Goal: Information Seeking & Learning: Learn about a topic

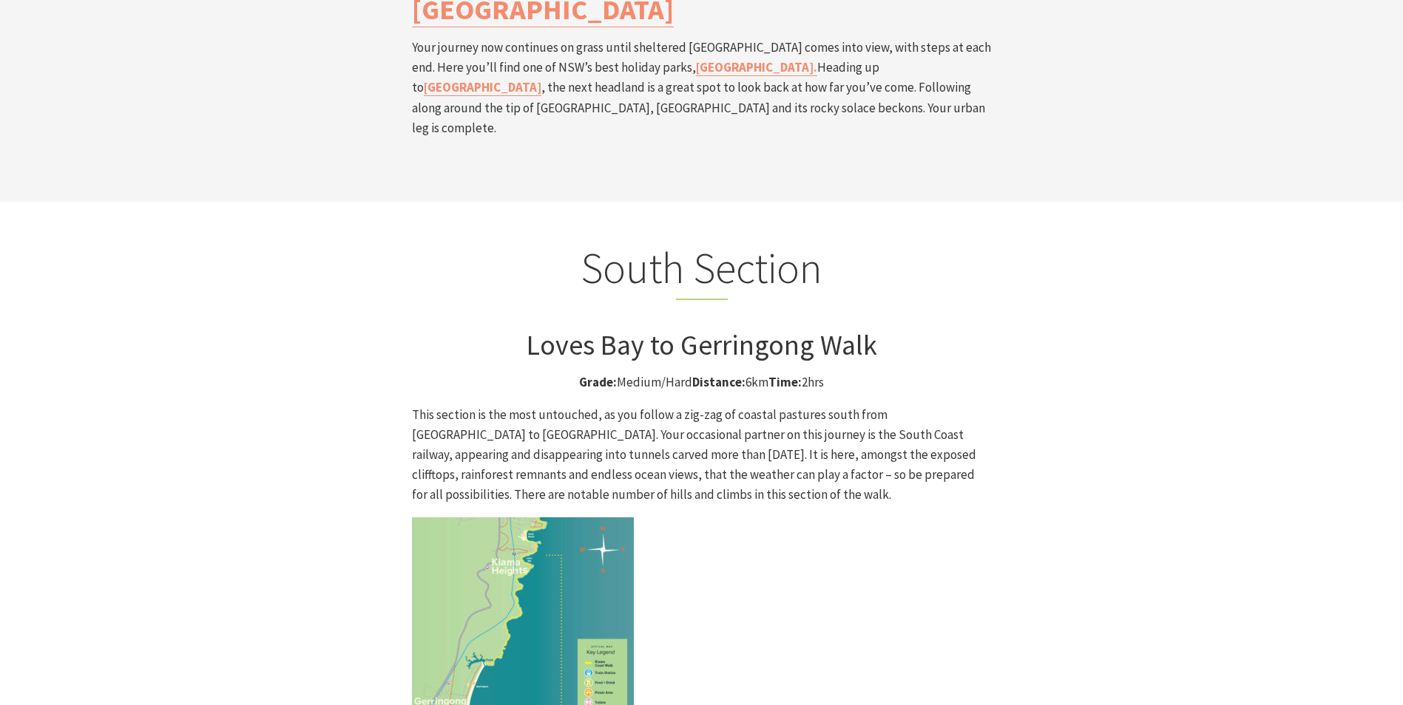
scroll to position [3919, 0]
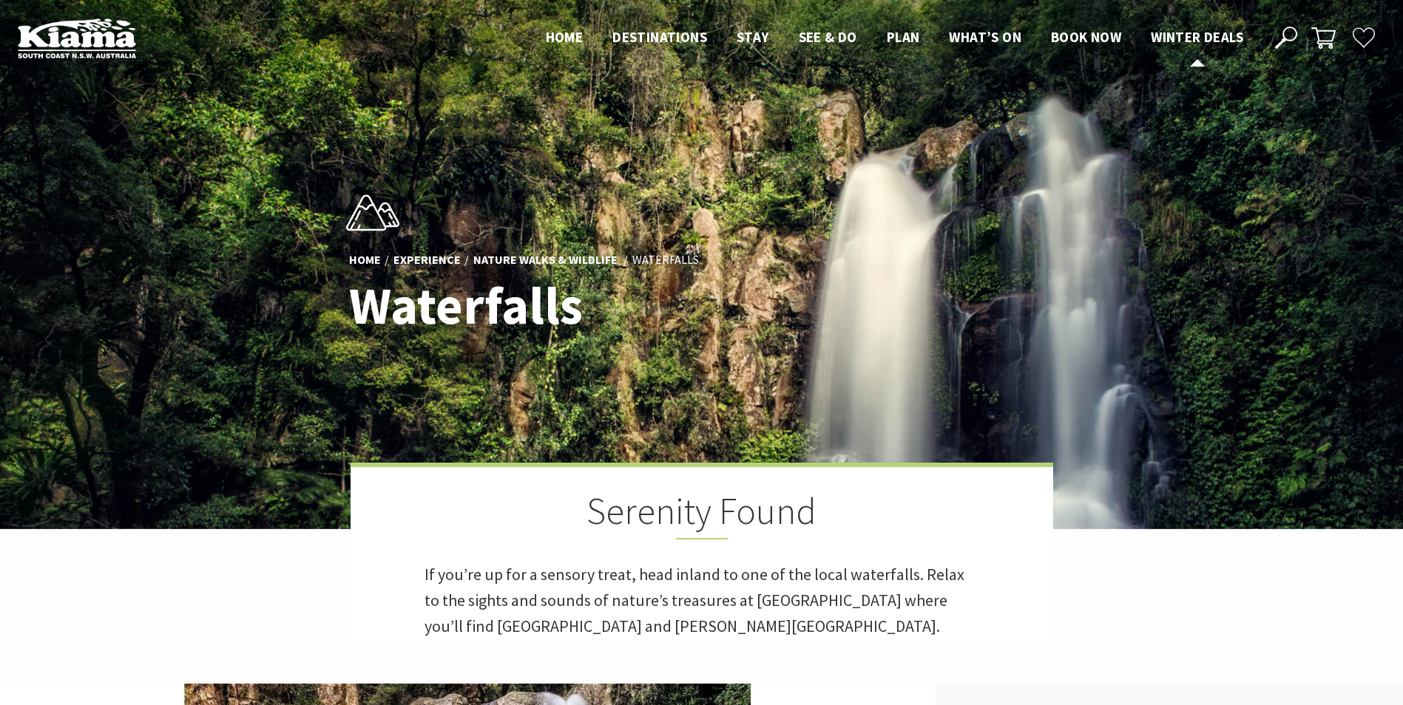
click at [1155, 33] on span "Winter Deals" at bounding box center [1197, 37] width 92 height 18
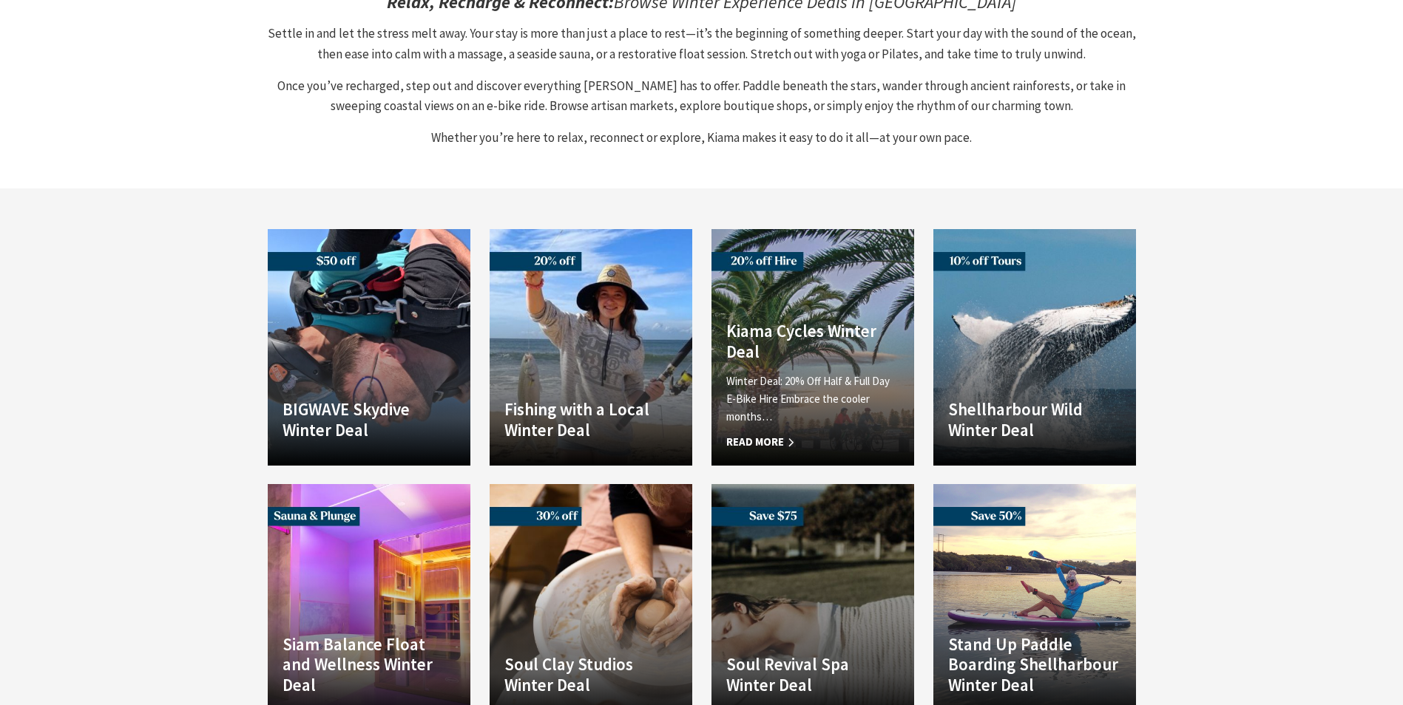
scroll to position [1035, 0]
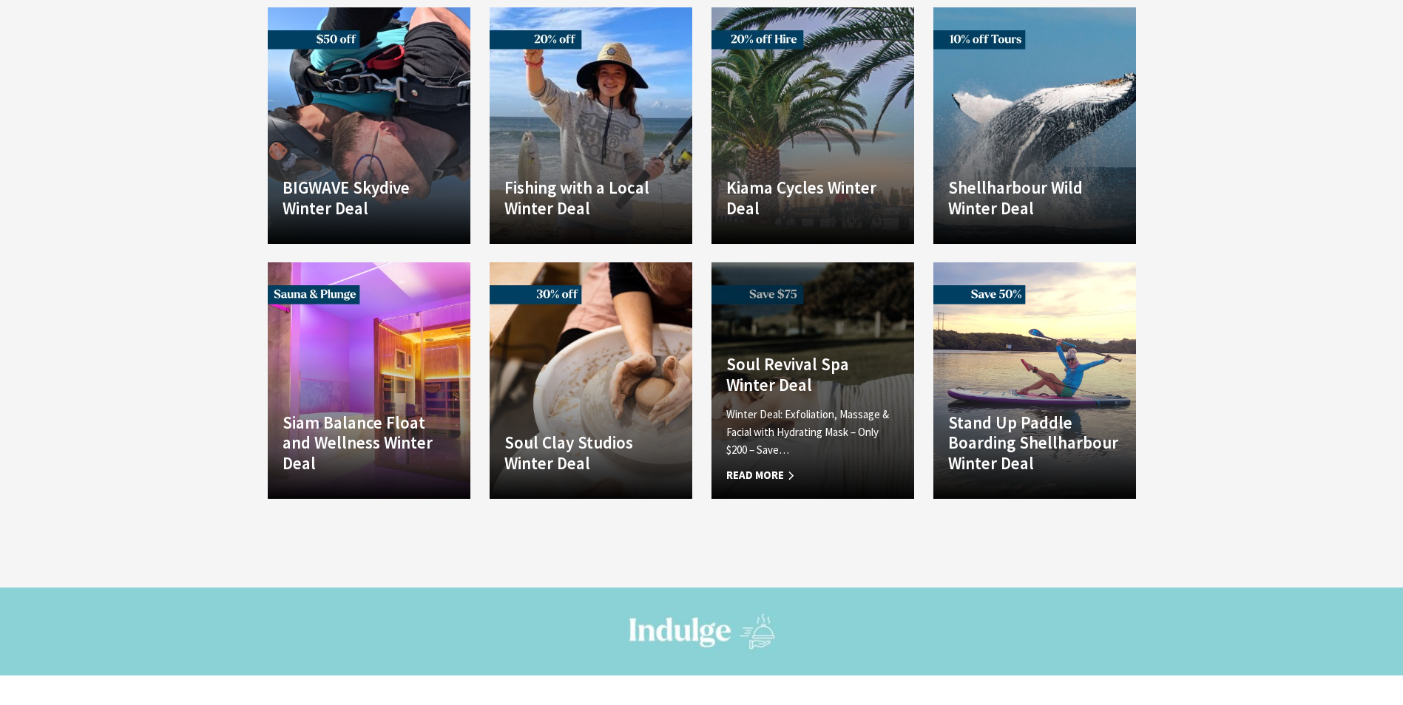
click at [839, 406] on p "Winter Deal: Exfoliation, Massage & Facial with Hydrating Mask – Only $200 – Sa…" at bounding box center [812, 432] width 173 height 53
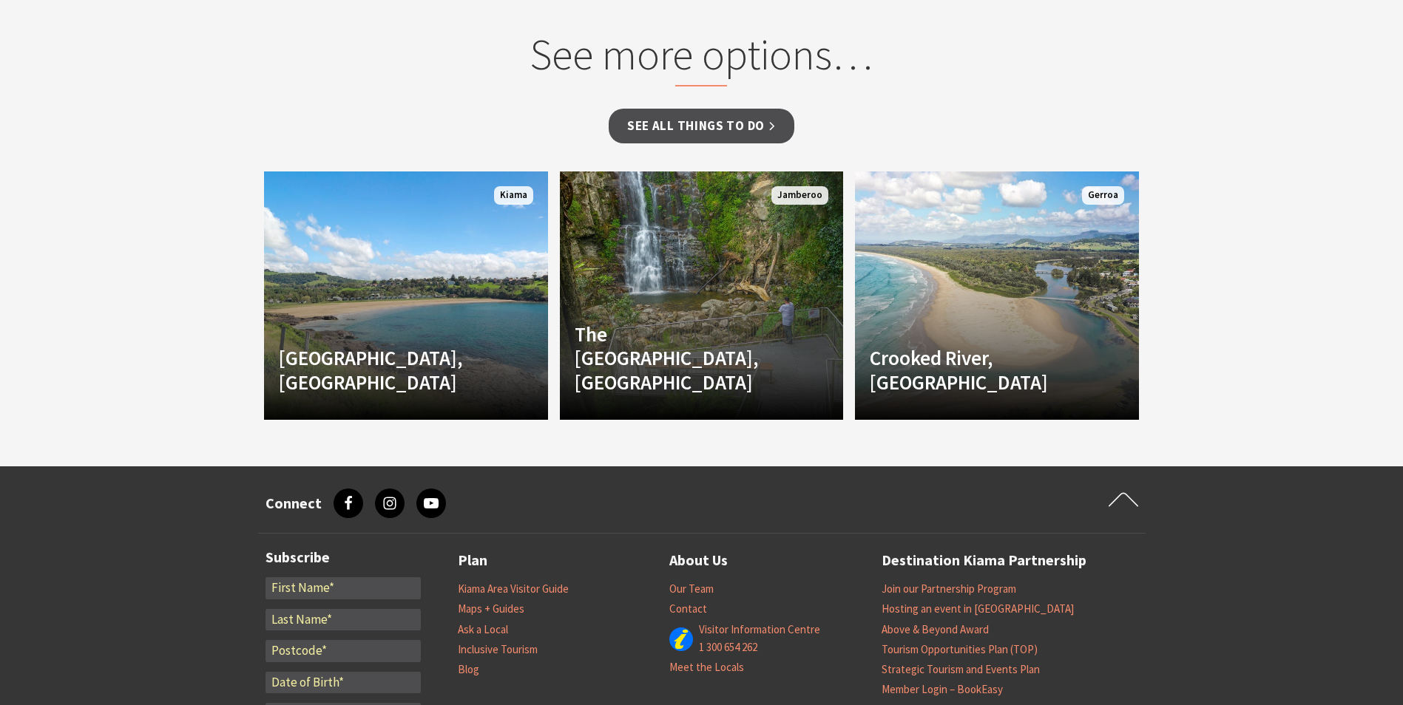
scroll to position [1479, 0]
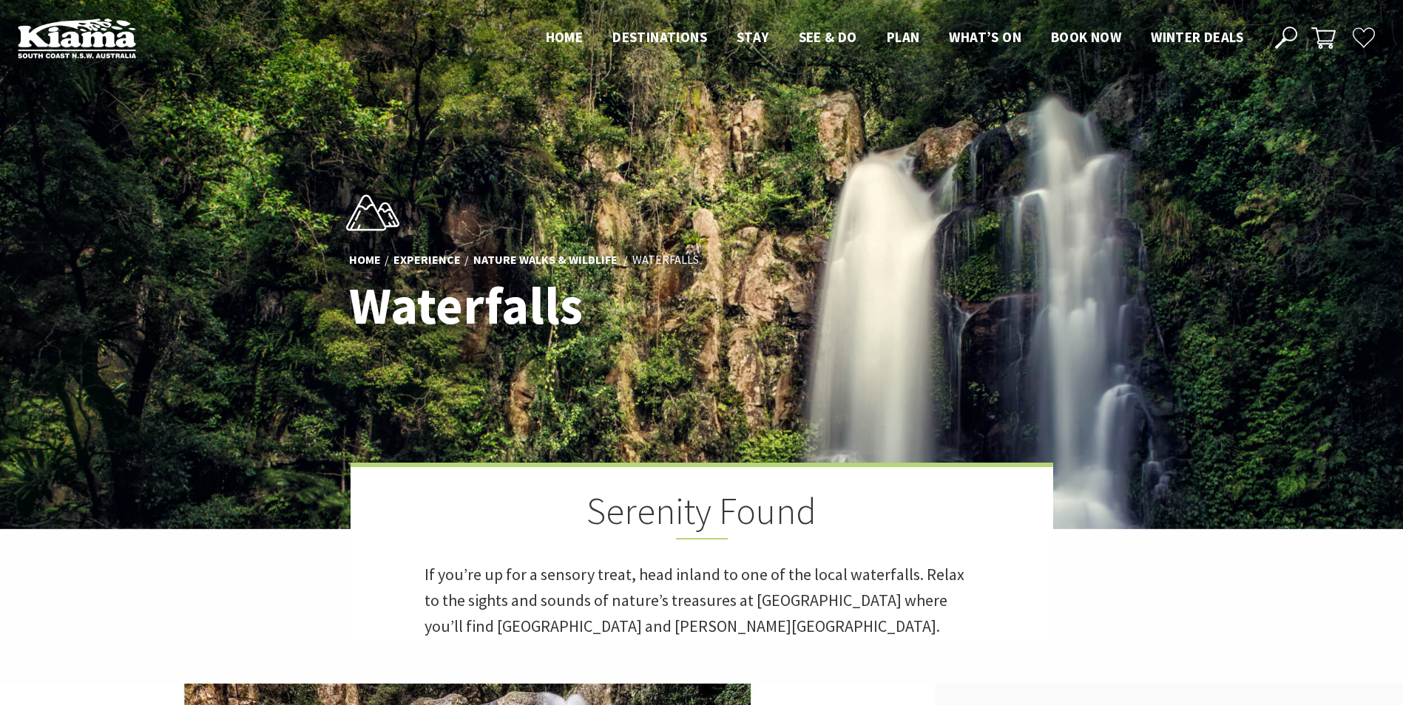
scroll to position [710, 1421]
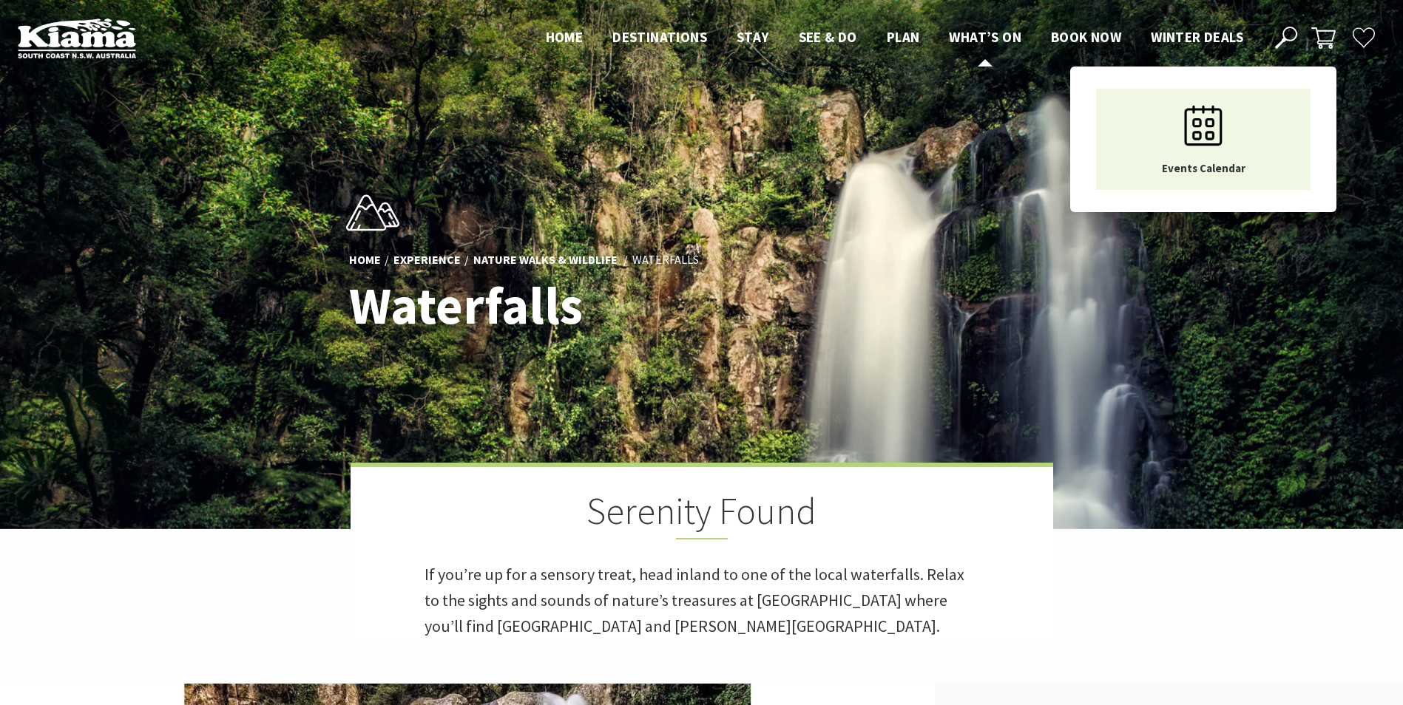
click at [951, 40] on span "What’s On" at bounding box center [985, 37] width 72 height 18
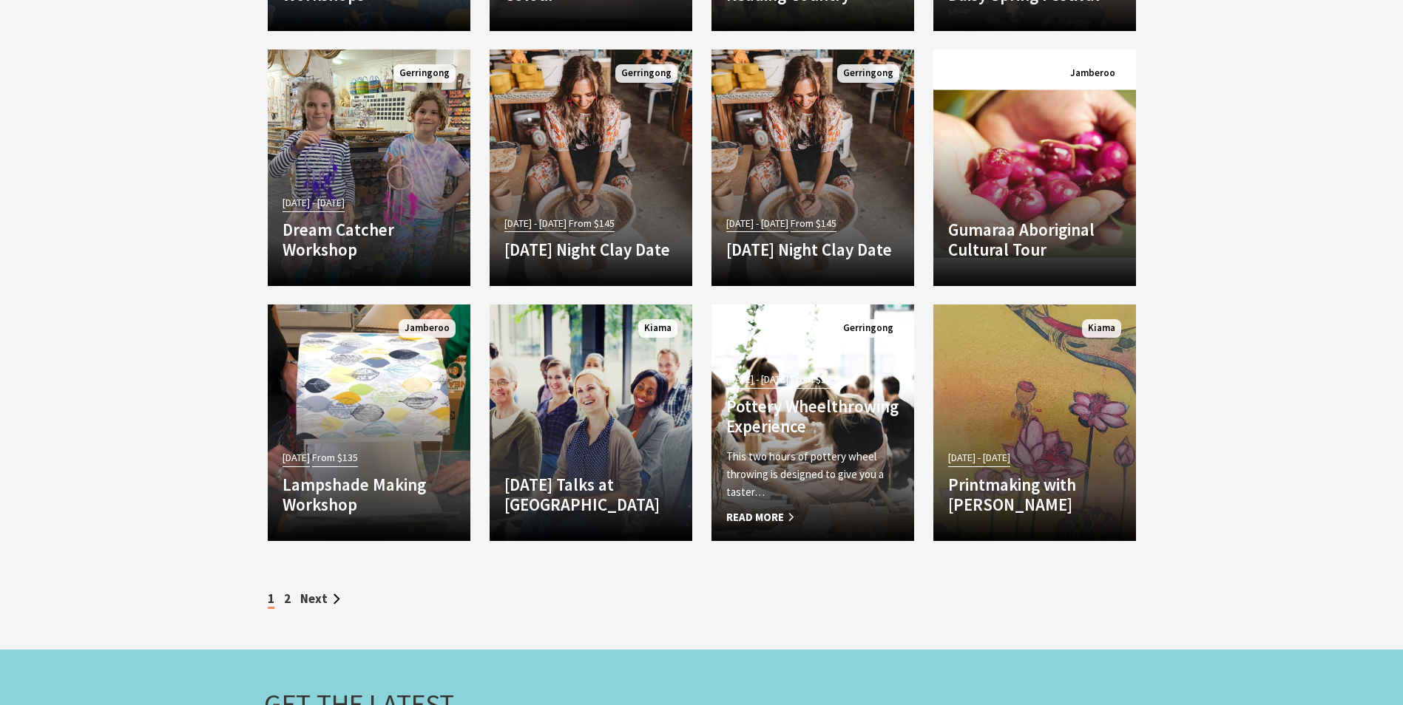
scroll to position [5029, 0]
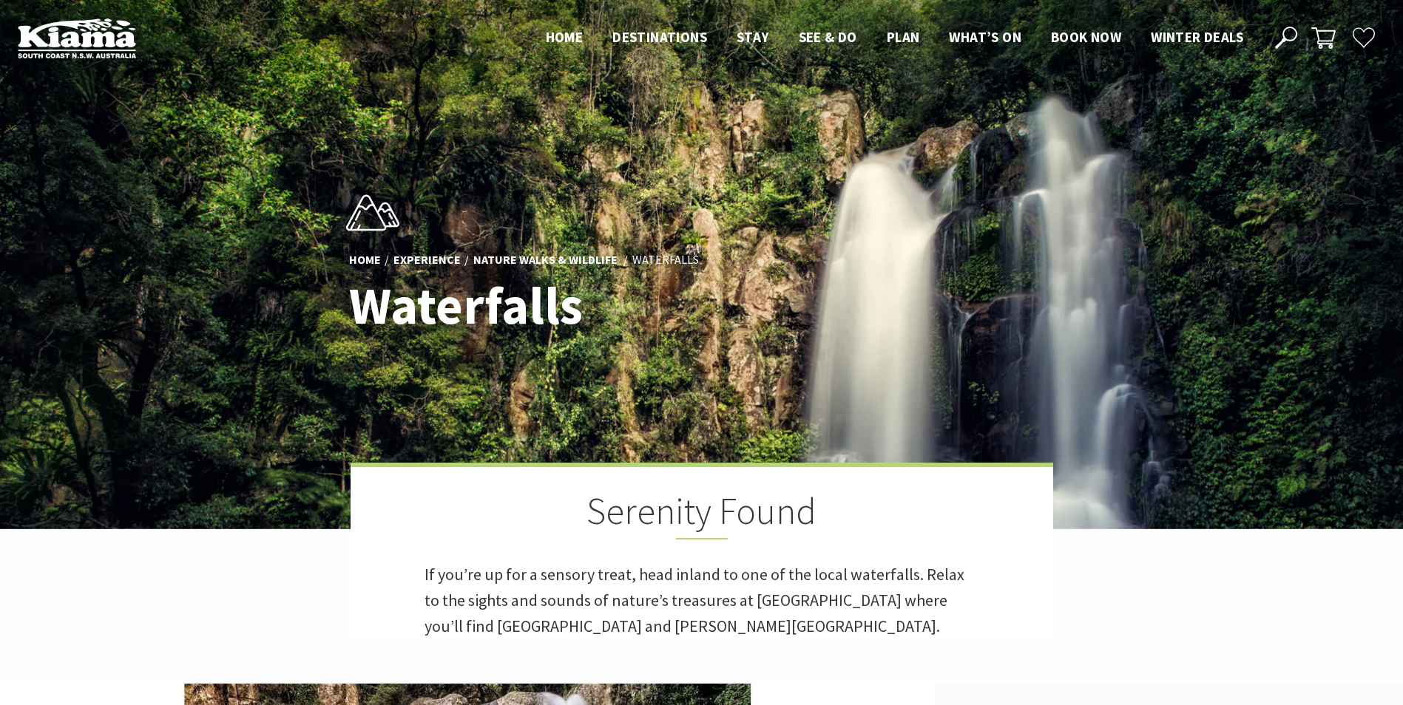
scroll to position [55, 1421]
